Goal: Information Seeking & Learning: Learn about a topic

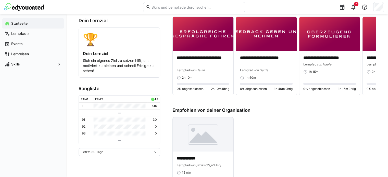
scroll to position [77, 0]
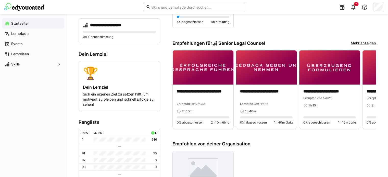
click at [353, 43] on link "Mehr anzeigen" at bounding box center [363, 44] width 25 height 6
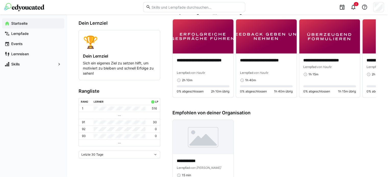
scroll to position [77, 0]
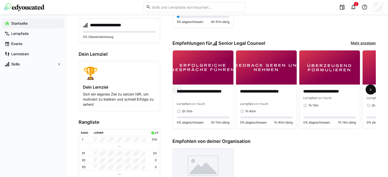
click at [373, 91] on span at bounding box center [371, 90] width 10 height 10
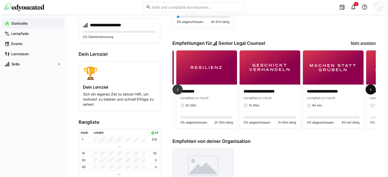
scroll to position [0, 190]
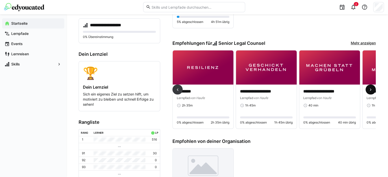
click at [373, 91] on span at bounding box center [371, 90] width 10 height 10
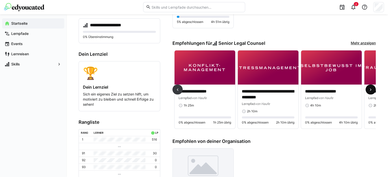
scroll to position [0, 380]
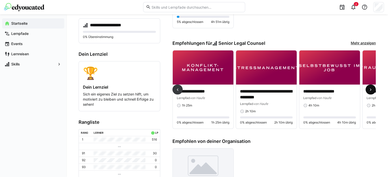
click at [373, 91] on span at bounding box center [371, 90] width 10 height 10
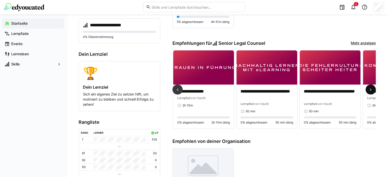
scroll to position [0, 570]
click at [373, 91] on span at bounding box center [371, 90] width 10 height 10
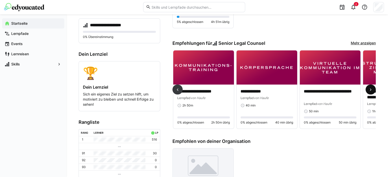
scroll to position [0, 760]
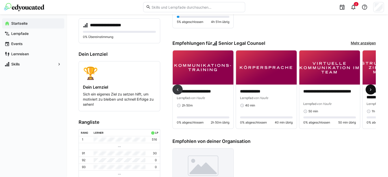
click at [373, 91] on span at bounding box center [371, 90] width 10 height 10
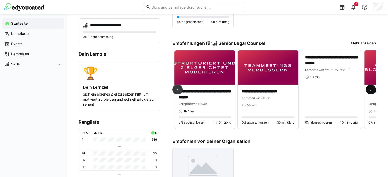
scroll to position [0, 950]
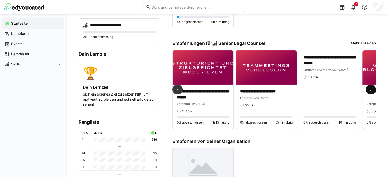
click at [373, 91] on span at bounding box center [371, 90] width 10 height 10
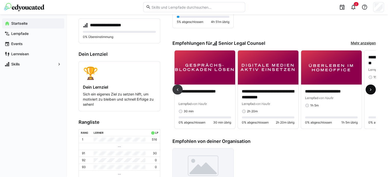
scroll to position [0, 1140]
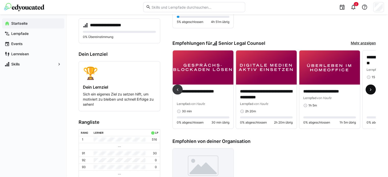
click at [373, 91] on span at bounding box center [371, 90] width 10 height 10
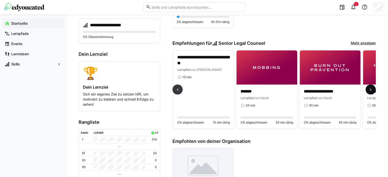
scroll to position [0, 1329]
click at [373, 91] on span at bounding box center [371, 90] width 10 height 10
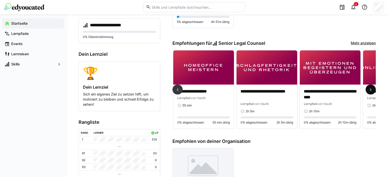
scroll to position [0, 1519]
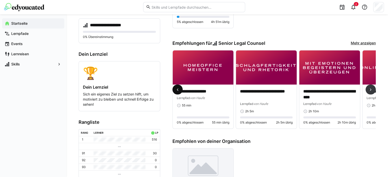
click at [180, 92] on eds-icon at bounding box center [177, 89] width 5 height 5
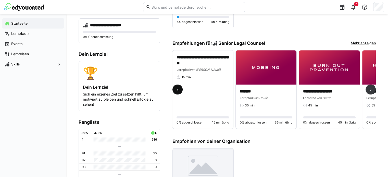
scroll to position [0, 1329]
click at [369, 89] on eds-icon at bounding box center [370, 89] width 5 height 5
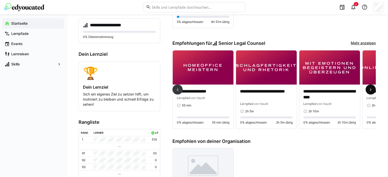
click at [369, 89] on eds-icon at bounding box center [370, 89] width 5 height 5
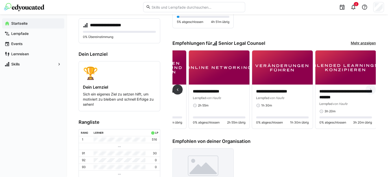
scroll to position [0, 1694]
click at [180, 91] on span at bounding box center [178, 90] width 10 height 10
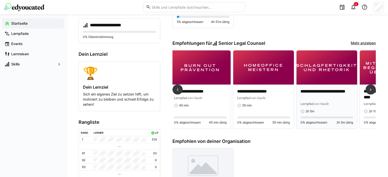
scroll to position [0, 1456]
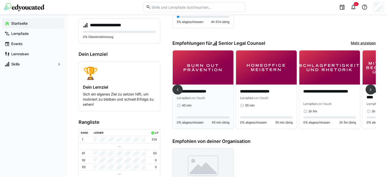
click at [210, 92] on p "**********" at bounding box center [203, 92] width 53 height 6
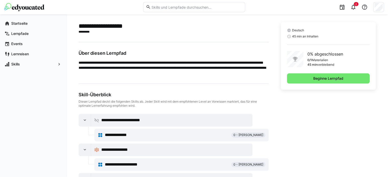
scroll to position [153, 0]
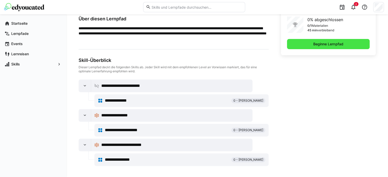
click at [333, 41] on span "Beginne Lernpfad" at bounding box center [328, 44] width 83 height 10
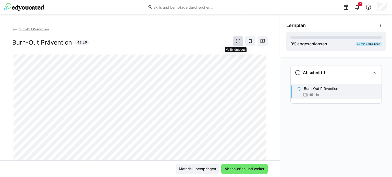
click at [236, 41] on eds-icon at bounding box center [238, 41] width 5 height 5
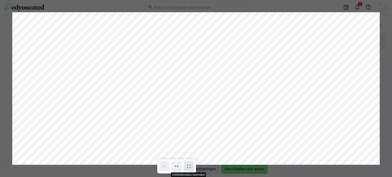
click at [186, 166] on span at bounding box center [189, 167] width 10 height 10
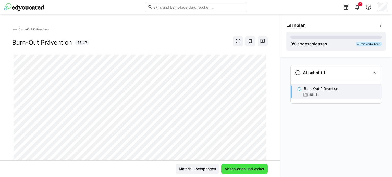
click at [235, 169] on span "Abschließen und weiter" at bounding box center [244, 169] width 41 height 5
click at [206, 166] on span "Material überspringen" at bounding box center [198, 169] width 44 height 10
click at [31, 31] on span "Burn-Out Prävention" at bounding box center [34, 29] width 30 height 4
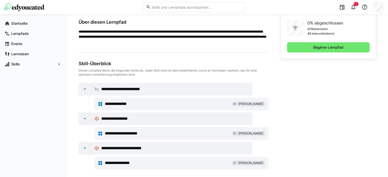
scroll to position [153, 0]
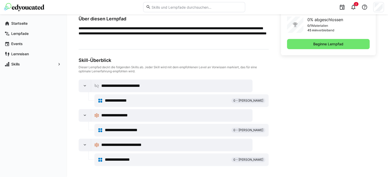
click at [327, 38] on div "Deutsch 45 min an Inhalten 0% abgeschlossen 0/1 Materialien 45 min verbleibend …" at bounding box center [328, 22] width 95 height 68
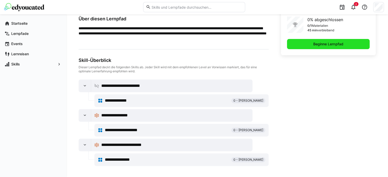
click at [326, 43] on span "Beginne Lernpfad" at bounding box center [328, 44] width 31 height 5
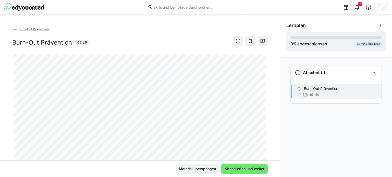
scroll to position [16, 0]
